Goal: Use online tool/utility: Utilize a website feature to perform a specific function

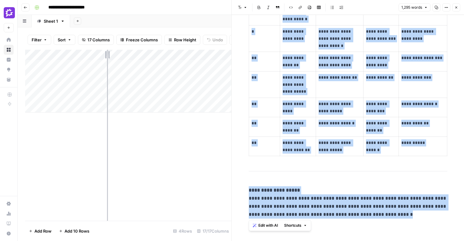
drag, startPoint x: 136, startPoint y: 55, endPoint x: 107, endPoint y: 55, distance: 28.9
click at [107, 55] on div "Add Column" at bounding box center [128, 81] width 206 height 63
drag, startPoint x: 107, startPoint y: 55, endPoint x: 125, endPoint y: 56, distance: 17.7
click at [125, 56] on div "Add Column" at bounding box center [128, 81] width 206 height 63
drag, startPoint x: 125, startPoint y: 56, endPoint x: 137, endPoint y: 56, distance: 11.8
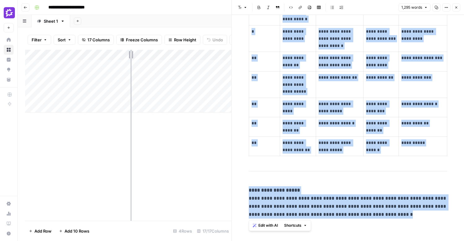
click at [137, 56] on div "Add Column" at bounding box center [128, 81] width 206 height 63
click at [458, 8] on button "Close" at bounding box center [457, 7] width 8 height 8
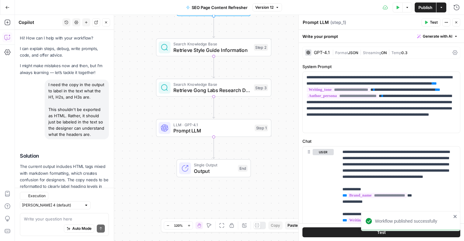
scroll to position [33, 0]
